Goal: Check status: Check status

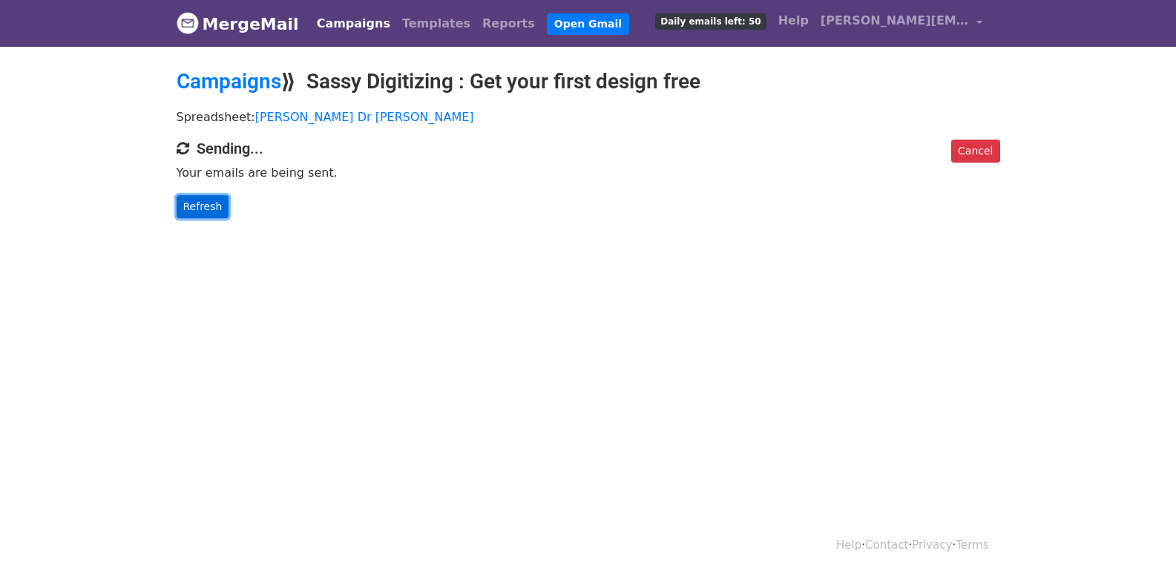
click at [214, 204] on link "Refresh" at bounding box center [203, 206] width 53 height 23
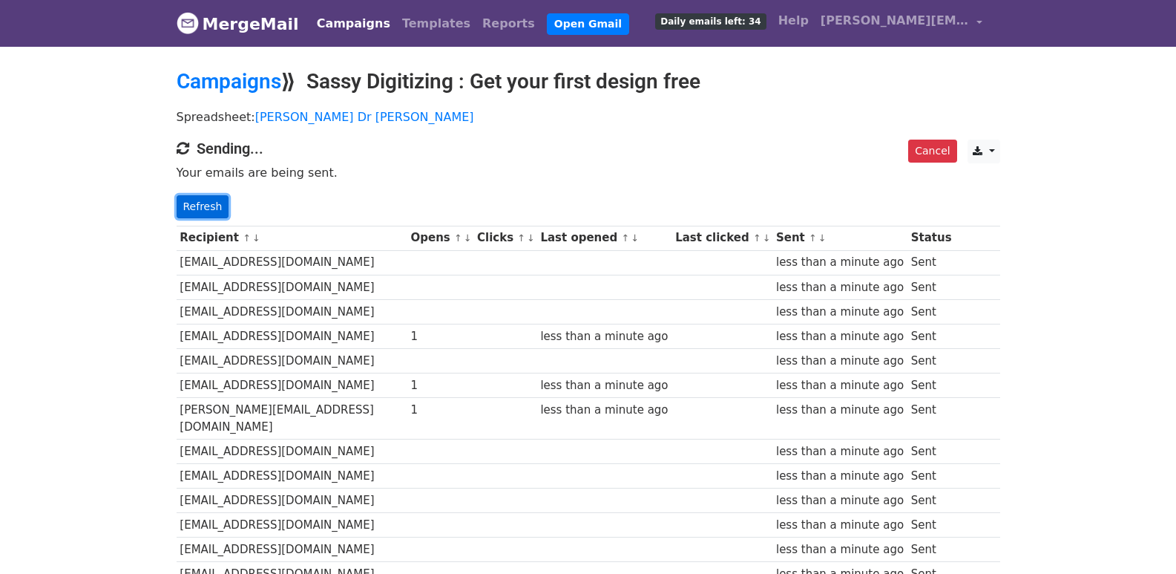
click at [197, 208] on link "Refresh" at bounding box center [203, 206] width 53 height 23
